Goal: Task Accomplishment & Management: Manage account settings

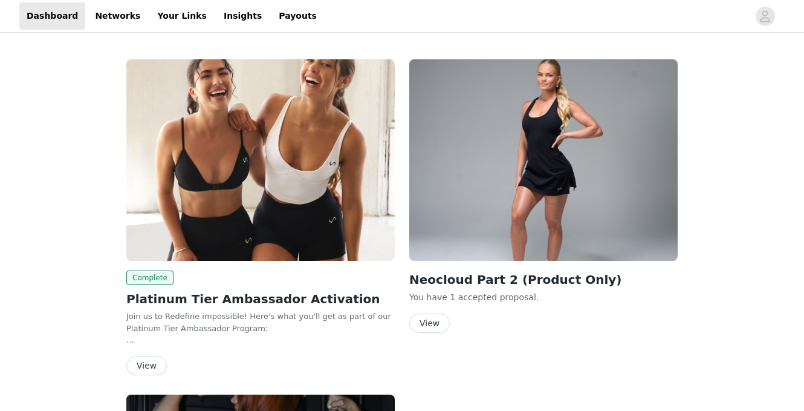
click at [267, 152] on img at bounding box center [260, 159] width 269 height 201
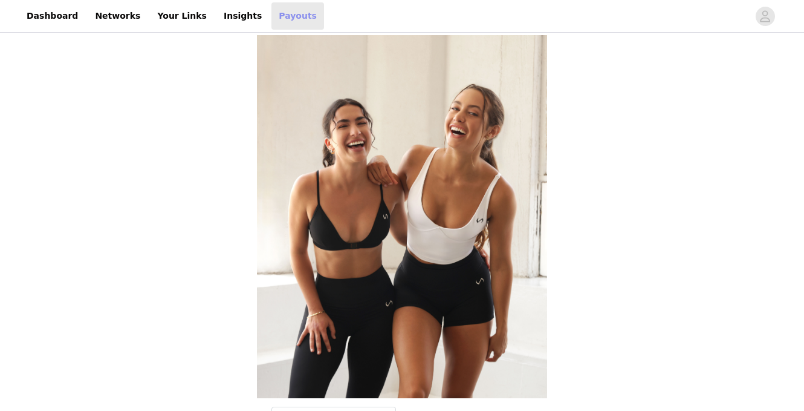
click at [277, 19] on link "Payouts" at bounding box center [298, 15] width 53 height 27
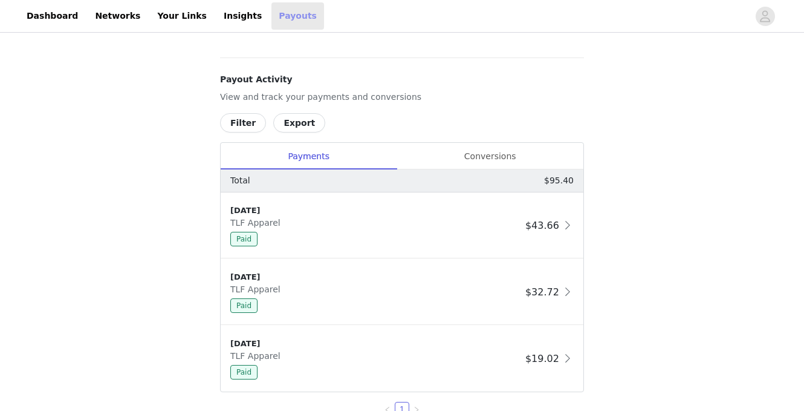
scroll to position [443, 0]
click at [474, 152] on div "Conversions" at bounding box center [490, 155] width 187 height 27
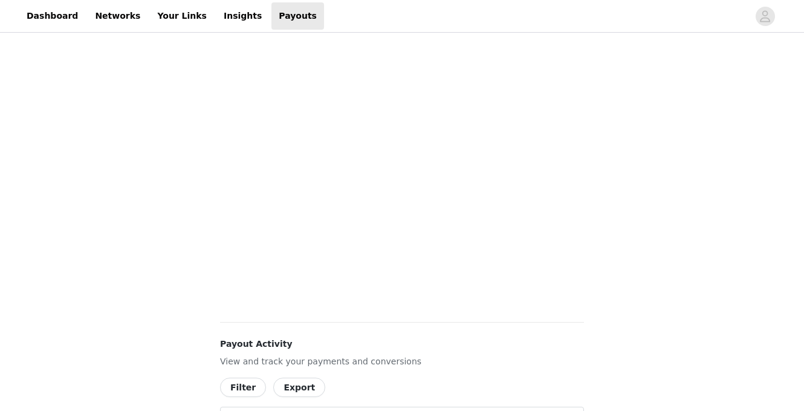
scroll to position [0, 0]
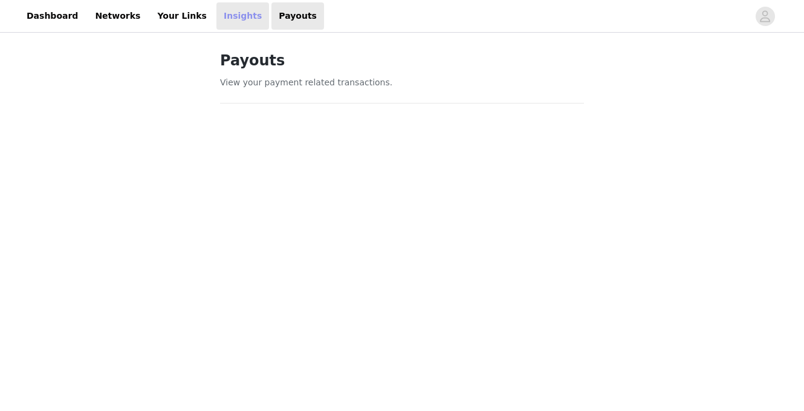
click at [217, 17] on link "Insights" at bounding box center [243, 15] width 53 height 27
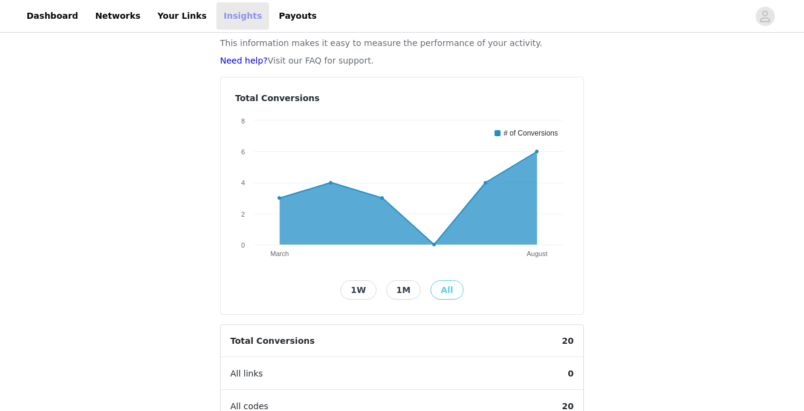
scroll to position [25, 0]
